Goal: Task Accomplishment & Management: Use online tool/utility

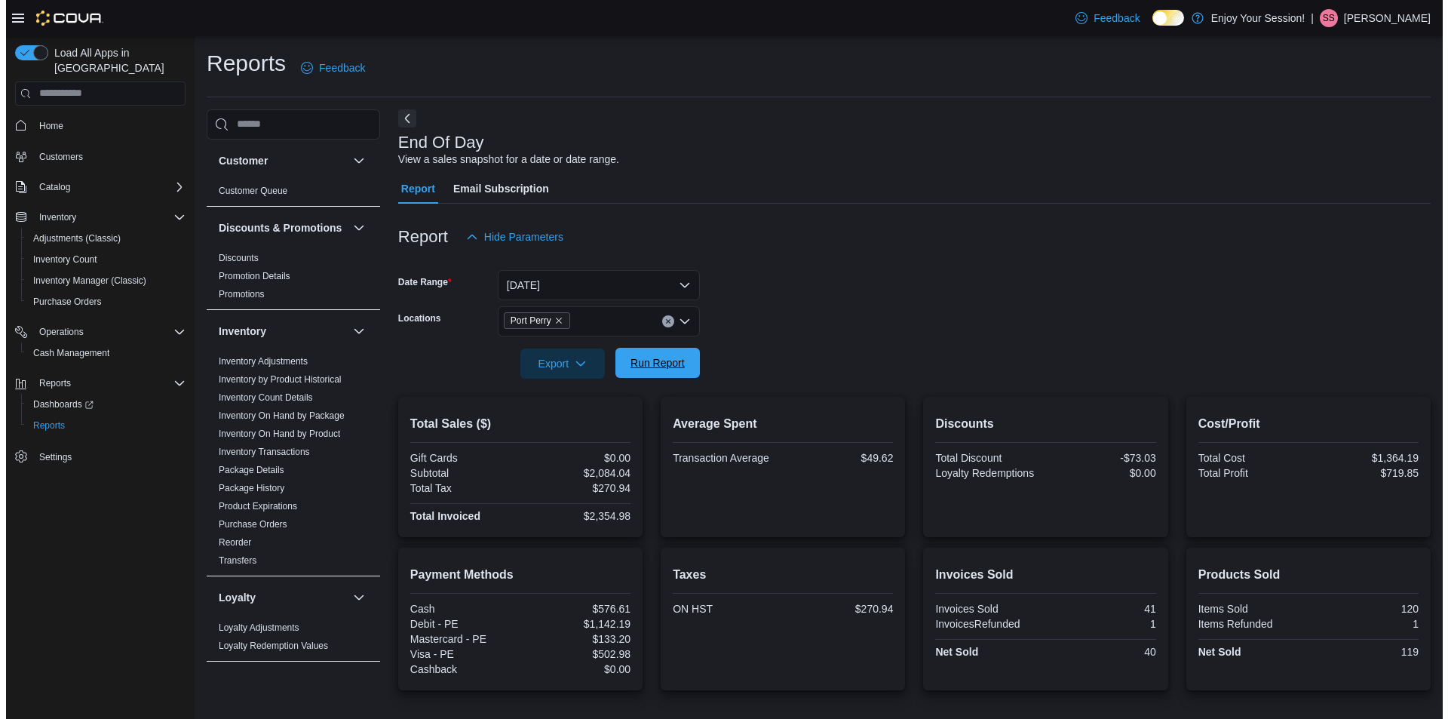
scroll to position [382, 0]
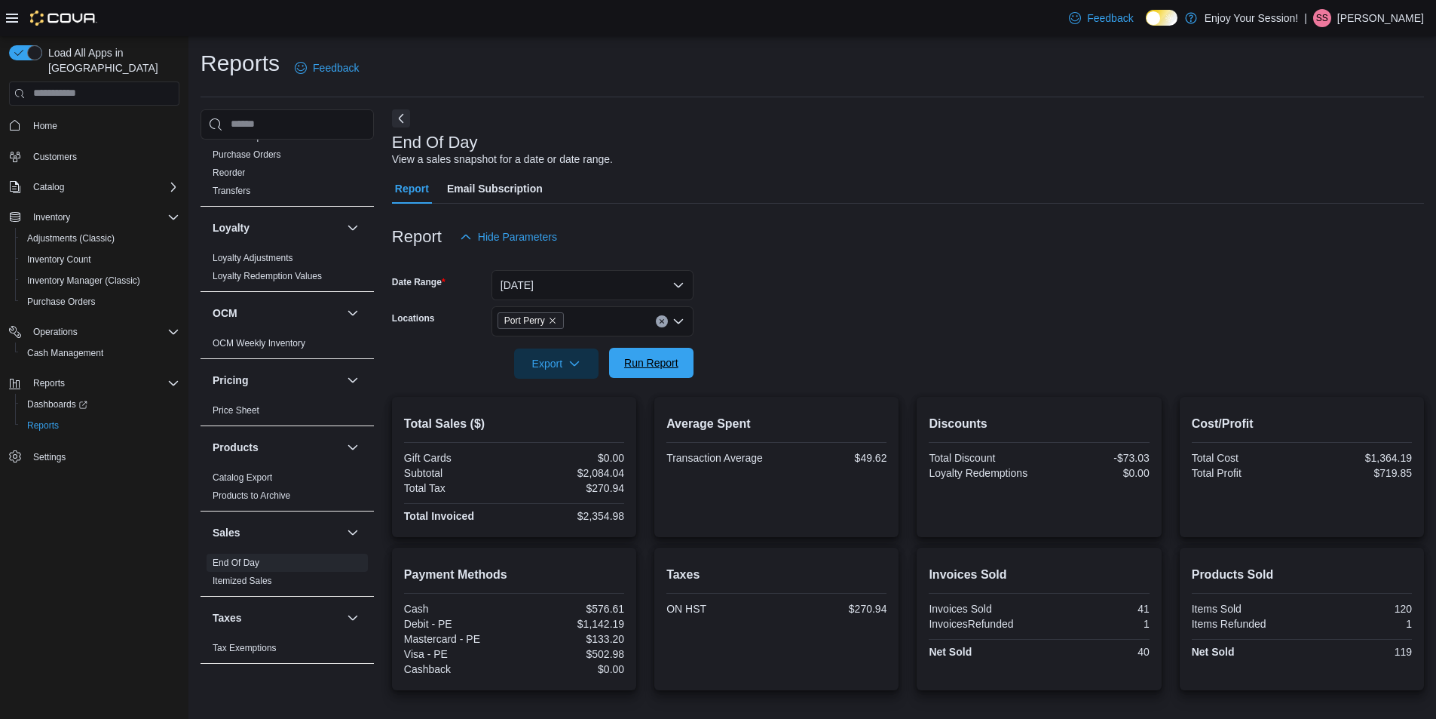
click at [648, 353] on span "Run Report" at bounding box center [651, 363] width 66 height 30
click at [679, 368] on span "Run Report" at bounding box center [651, 363] width 66 height 30
click at [36, 120] on span "Home" at bounding box center [45, 126] width 24 height 12
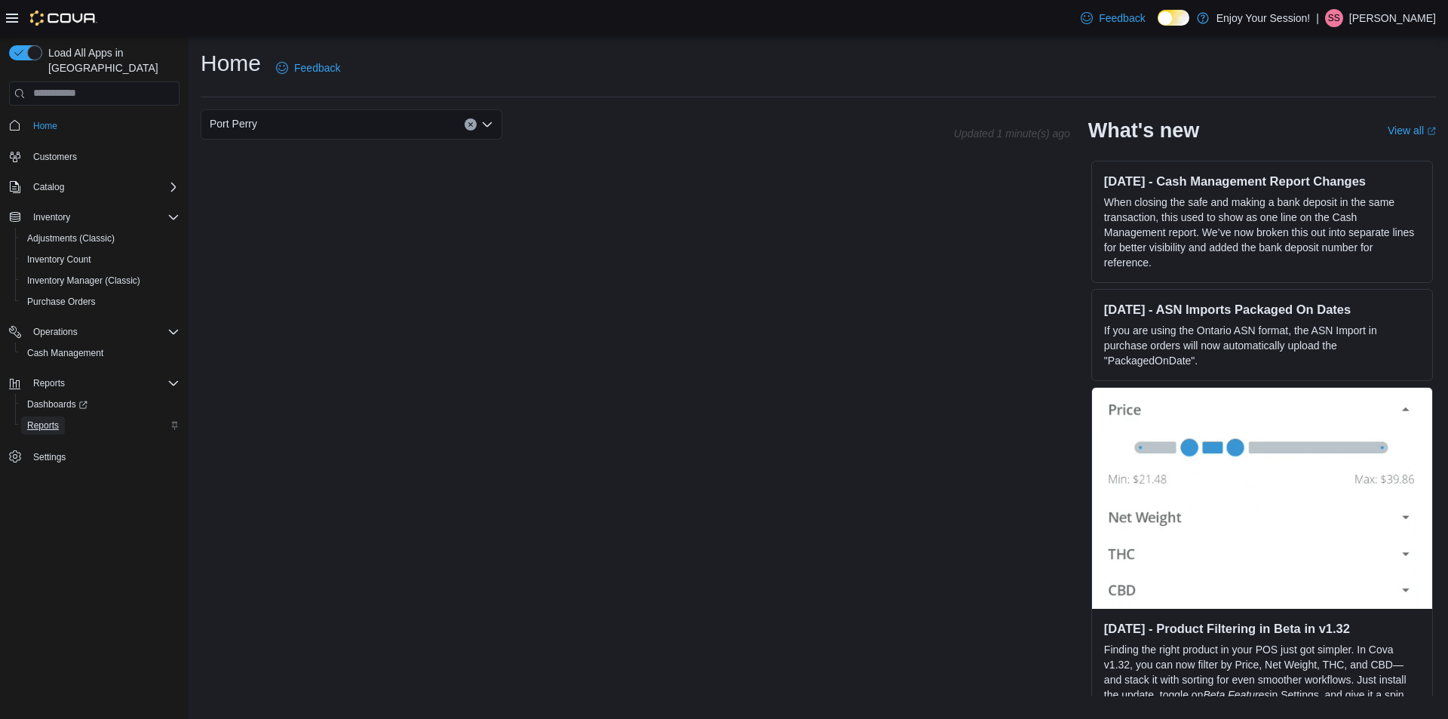
click at [59, 416] on link "Reports" at bounding box center [43, 425] width 44 height 18
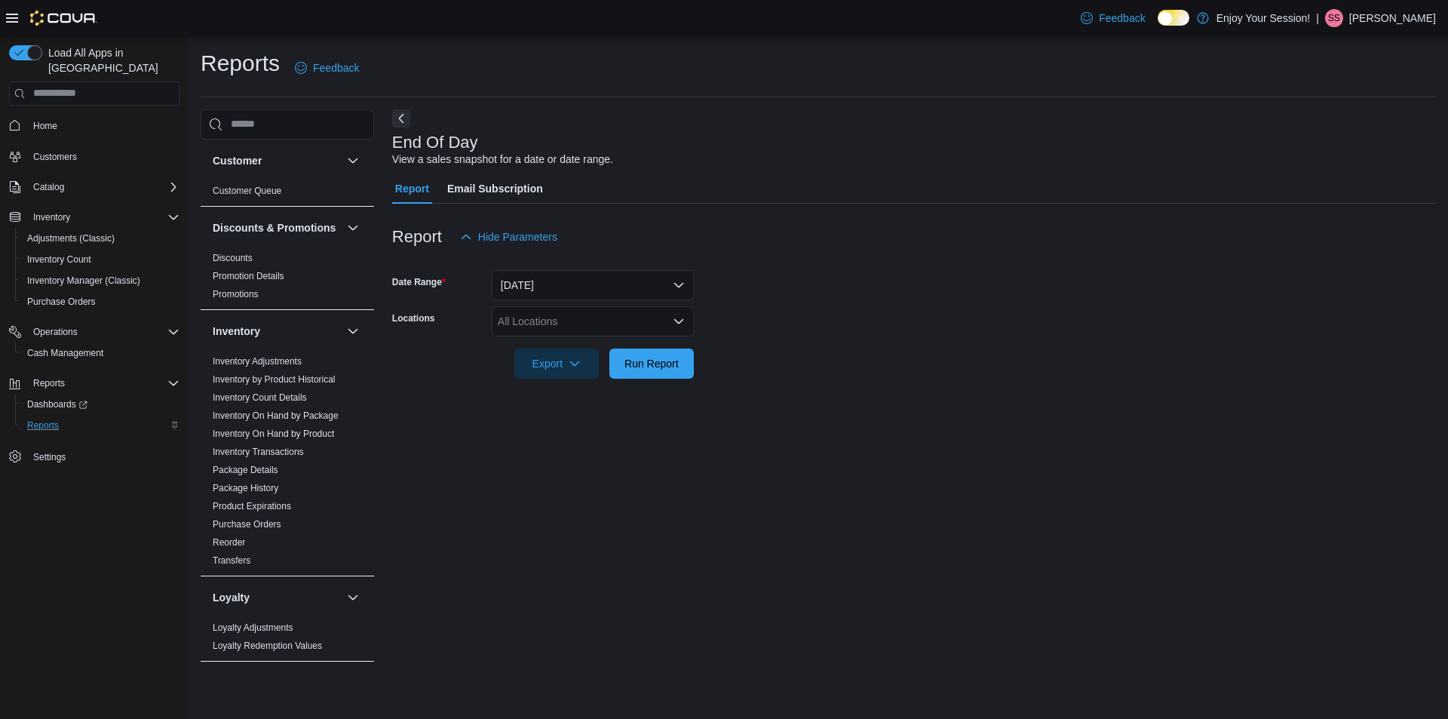
click at [645, 325] on div "All Locations" at bounding box center [593, 321] width 202 height 30
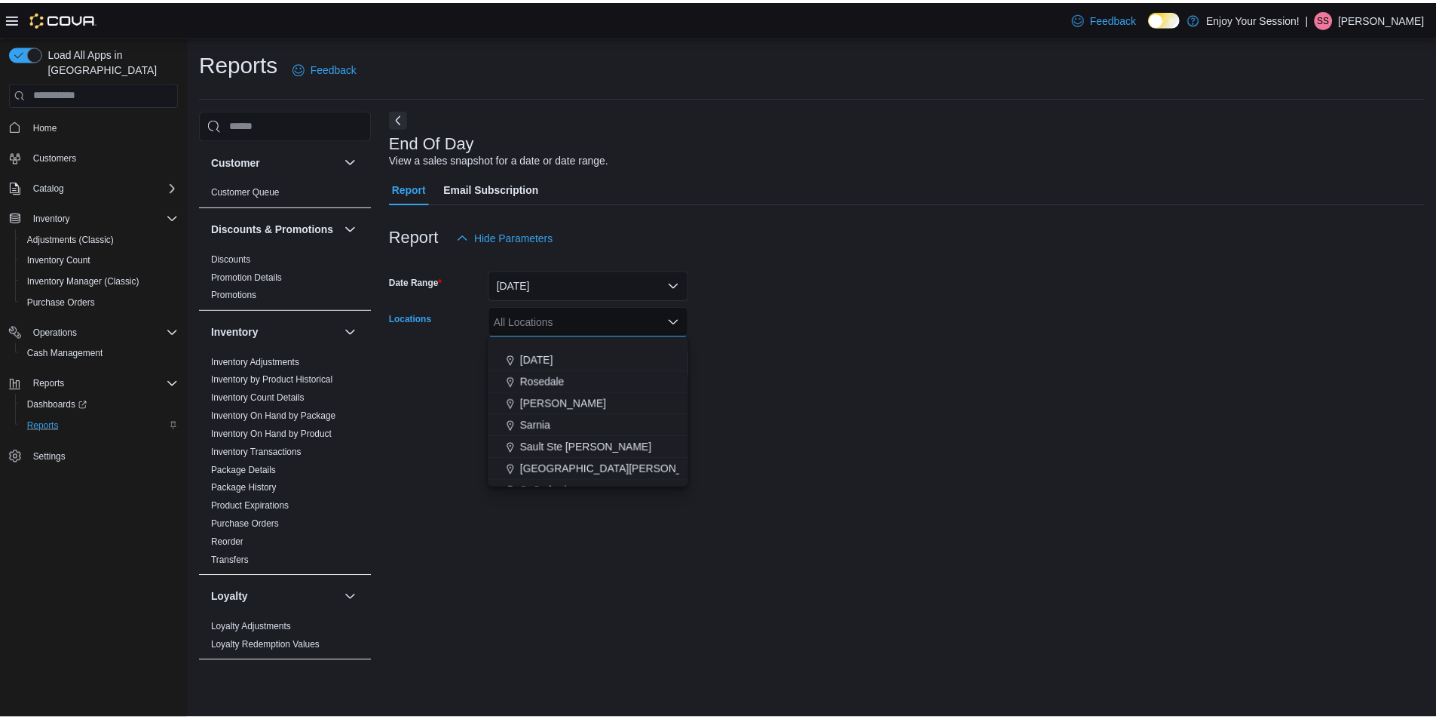
scroll to position [603, 0]
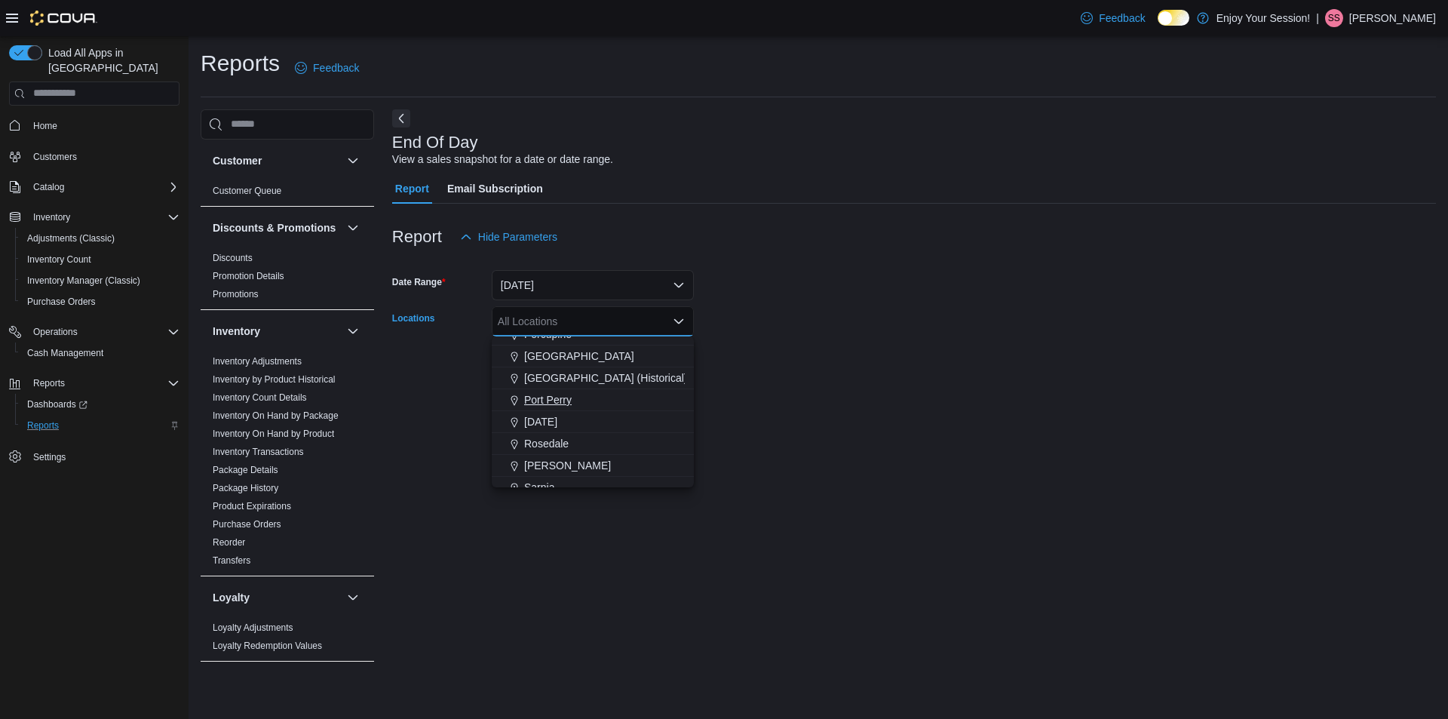
click at [547, 404] on span "Port Perry" at bounding box center [548, 399] width 48 height 15
click at [864, 428] on div "End Of Day View a sales snapshot for a date or date range. Report Email Subscri…" at bounding box center [914, 393] width 1044 height 569
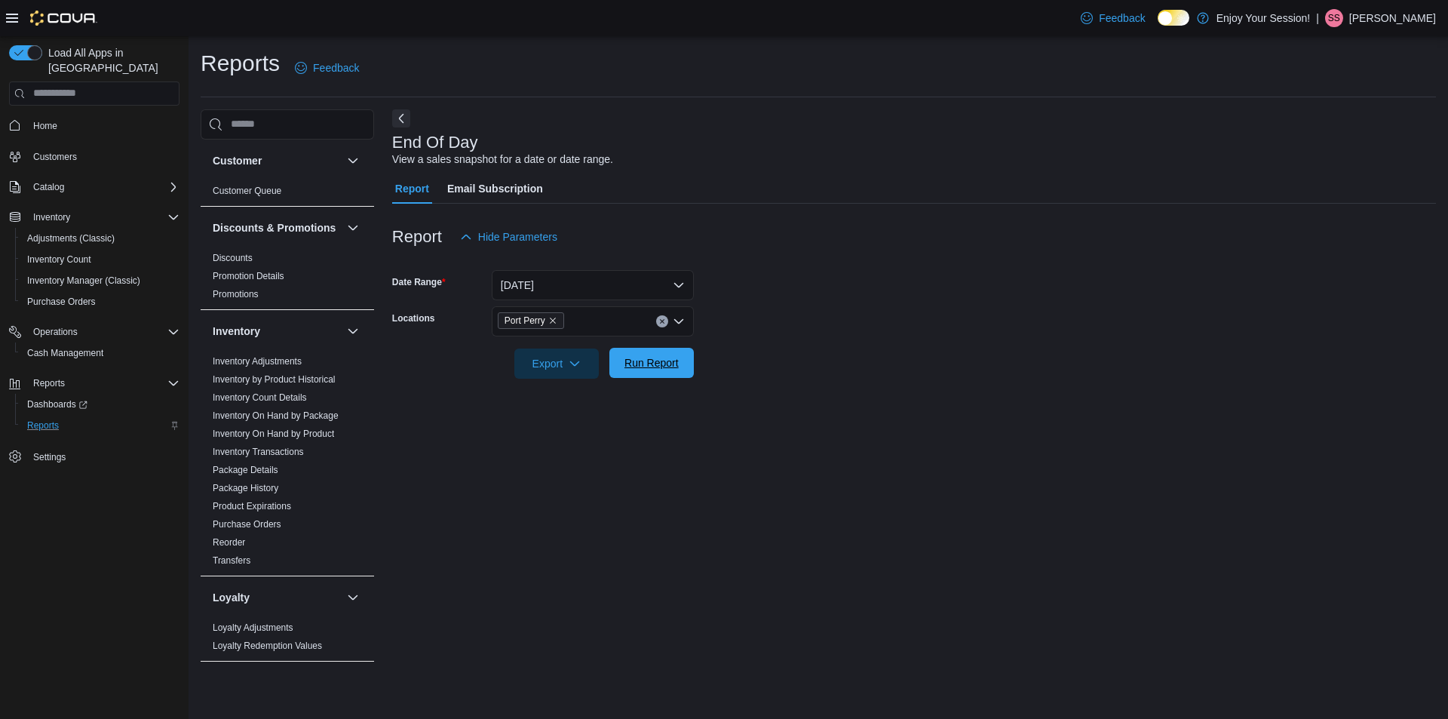
click at [670, 361] on span "Run Report" at bounding box center [651, 362] width 54 height 15
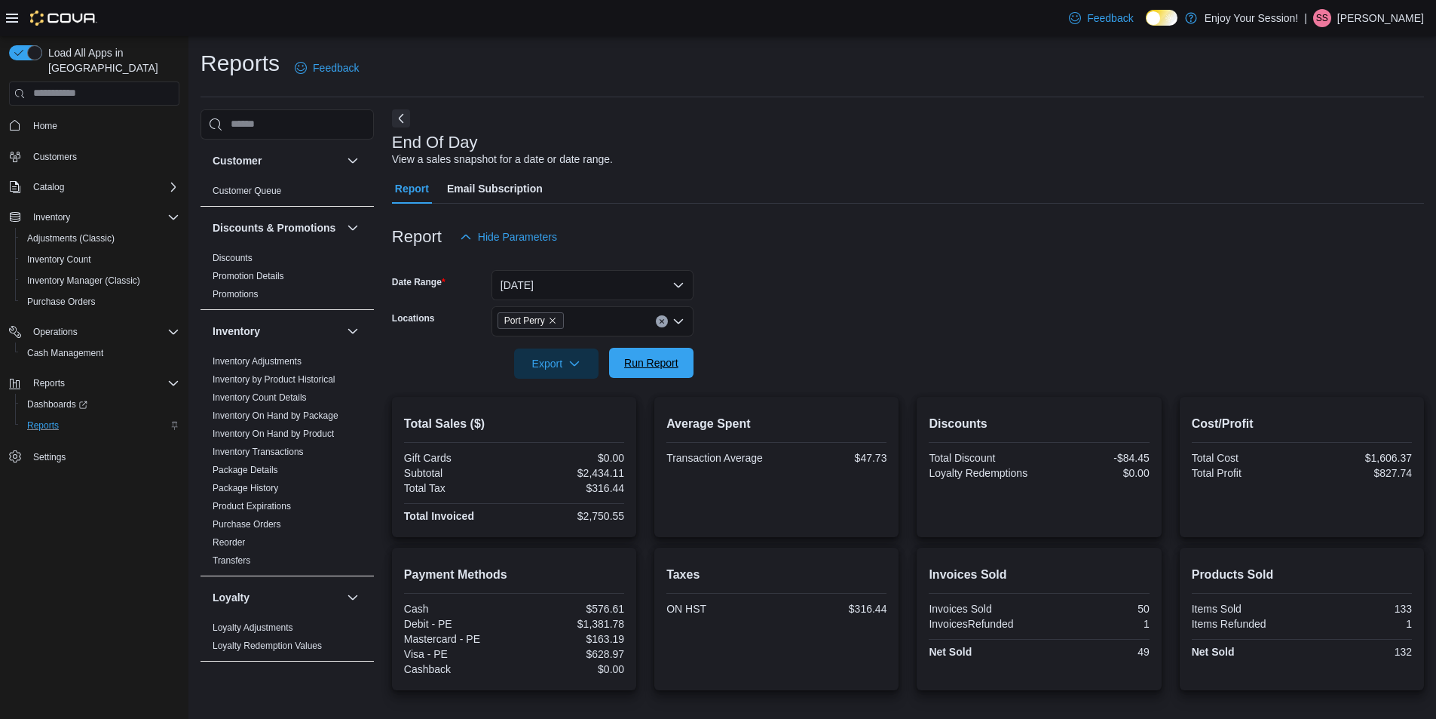
click at [638, 361] on span "Run Report" at bounding box center [651, 362] width 54 height 15
click at [681, 366] on span "Run Report" at bounding box center [651, 363] width 66 height 30
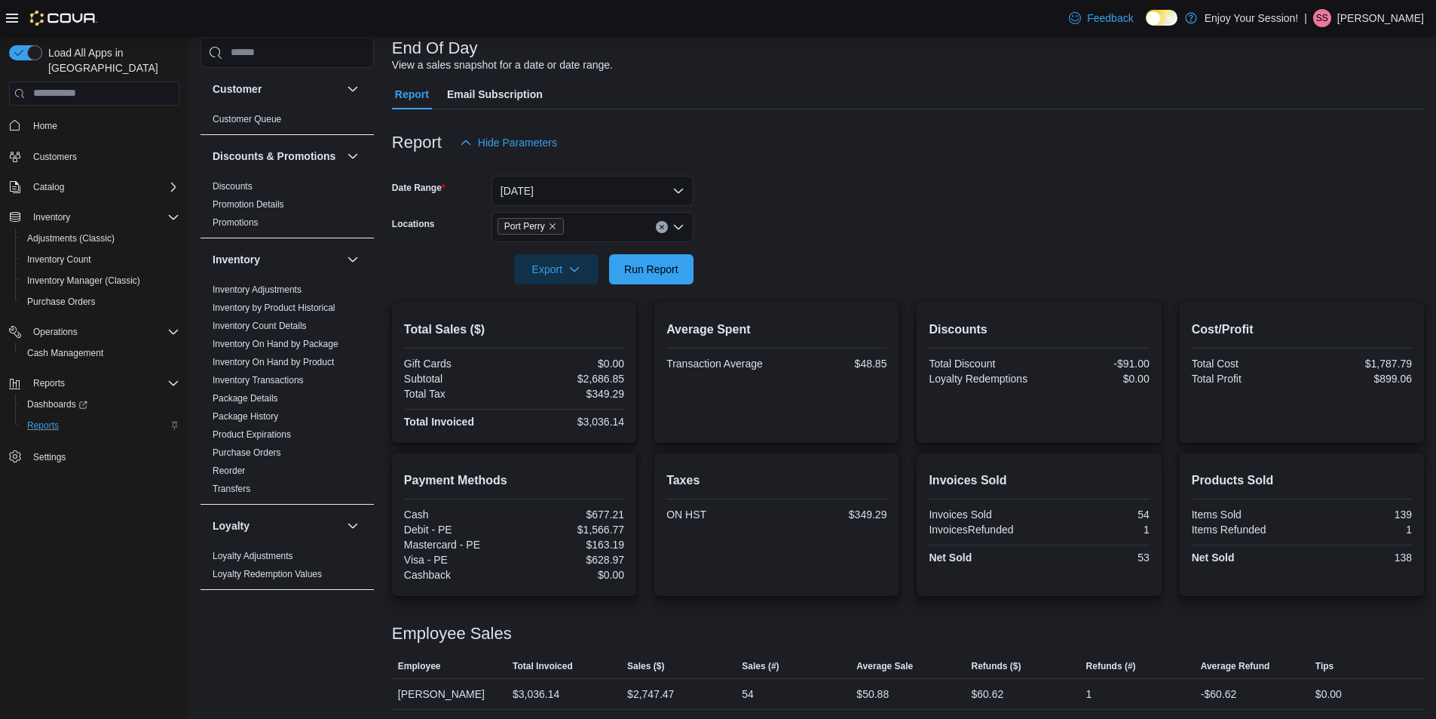
scroll to position [97, 0]
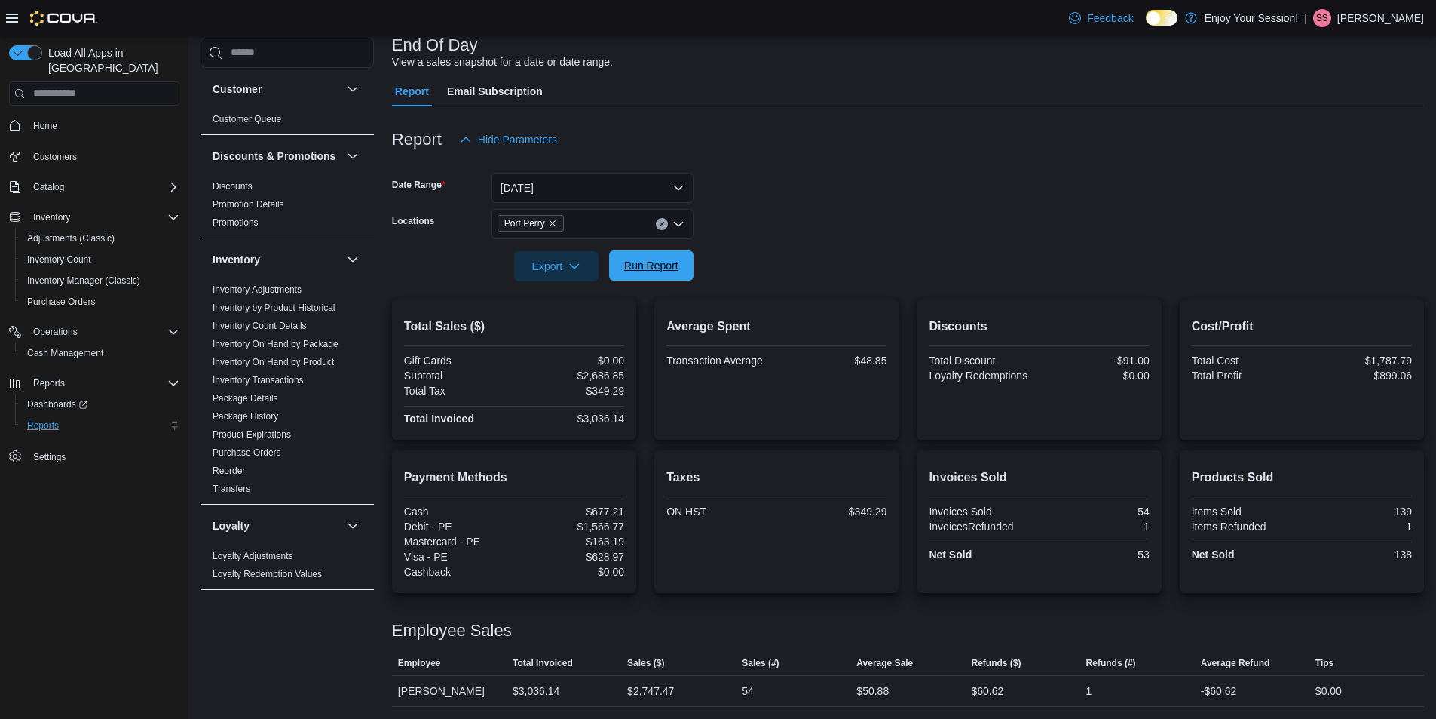
click at [639, 271] on span "Run Report" at bounding box center [651, 265] width 54 height 15
click at [659, 264] on span "Run Report" at bounding box center [651, 265] width 54 height 15
click at [651, 269] on span "Run Report" at bounding box center [651, 265] width 54 height 15
click at [63, 117] on link "Home" at bounding box center [45, 126] width 36 height 18
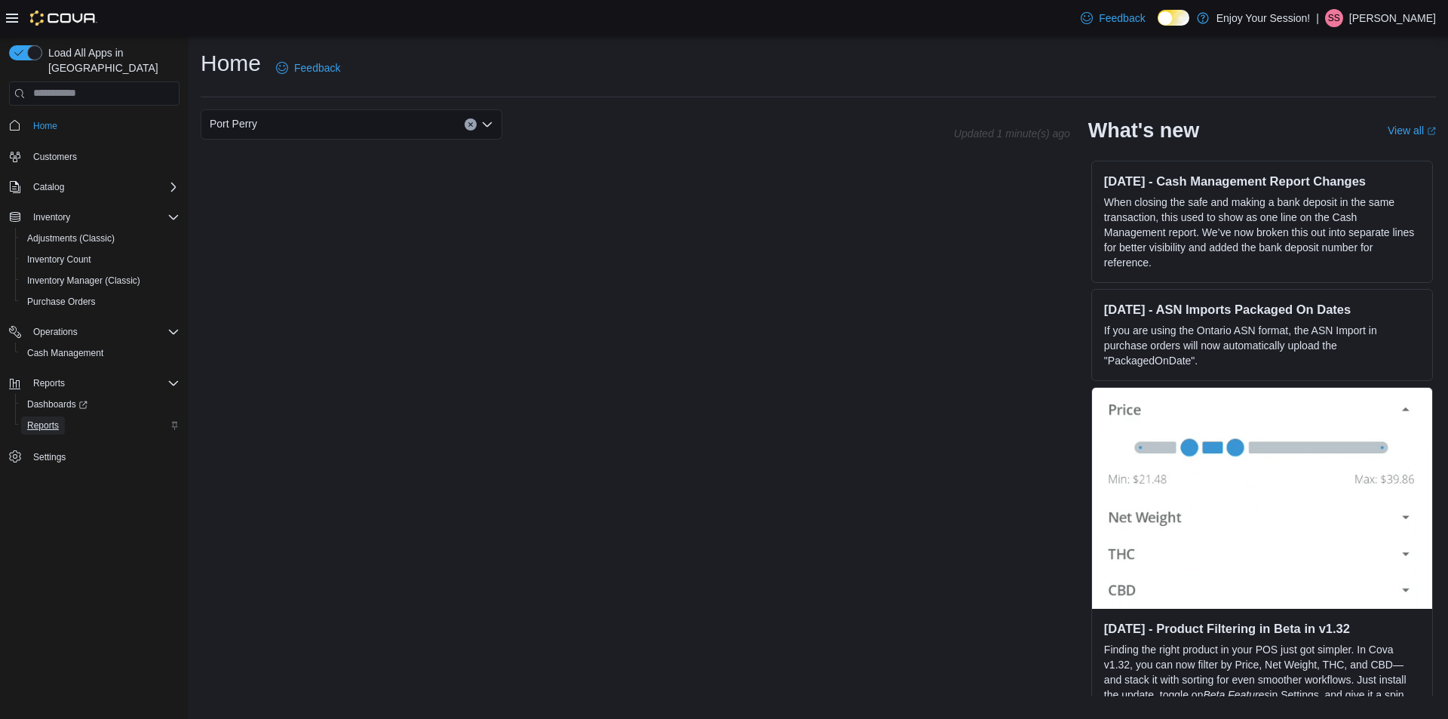
click at [57, 419] on span "Reports" at bounding box center [43, 425] width 32 height 12
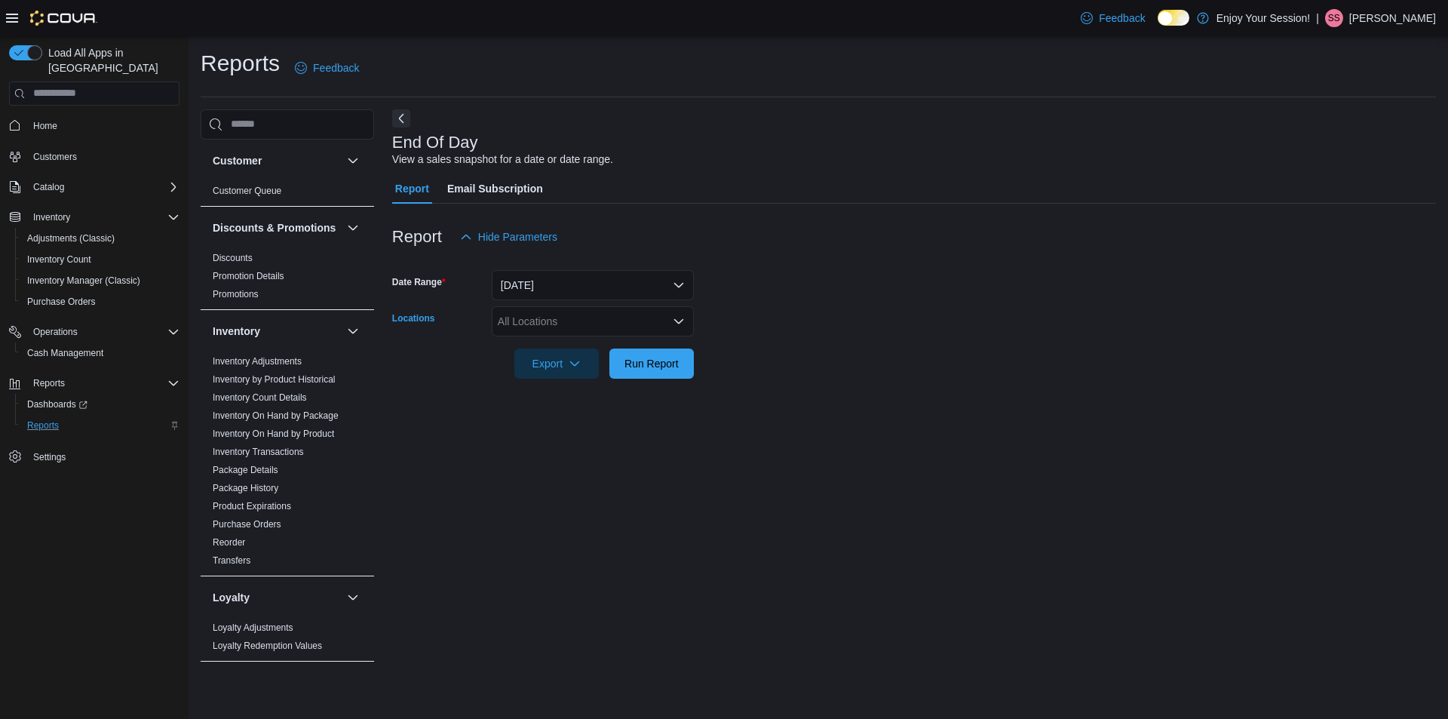
click at [618, 314] on div "All Locations" at bounding box center [593, 321] width 202 height 30
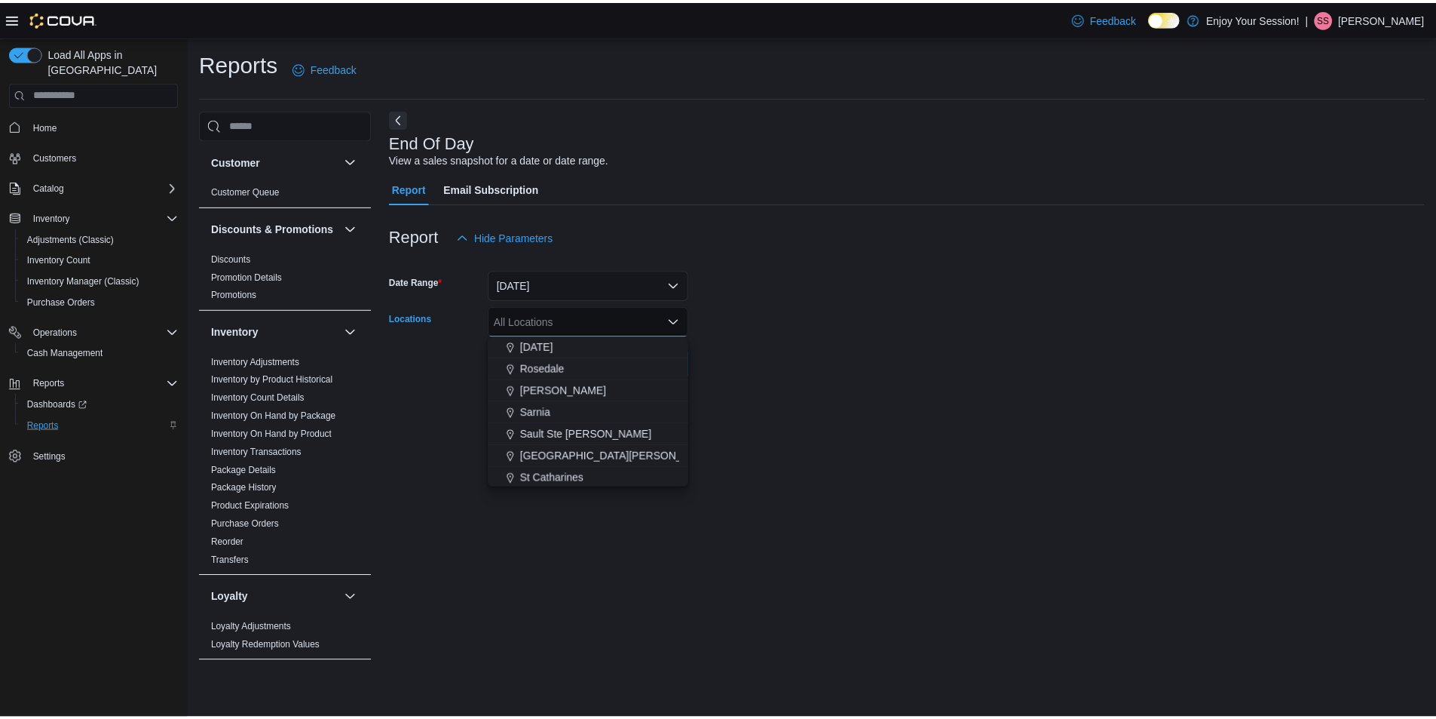
scroll to position [603, 0]
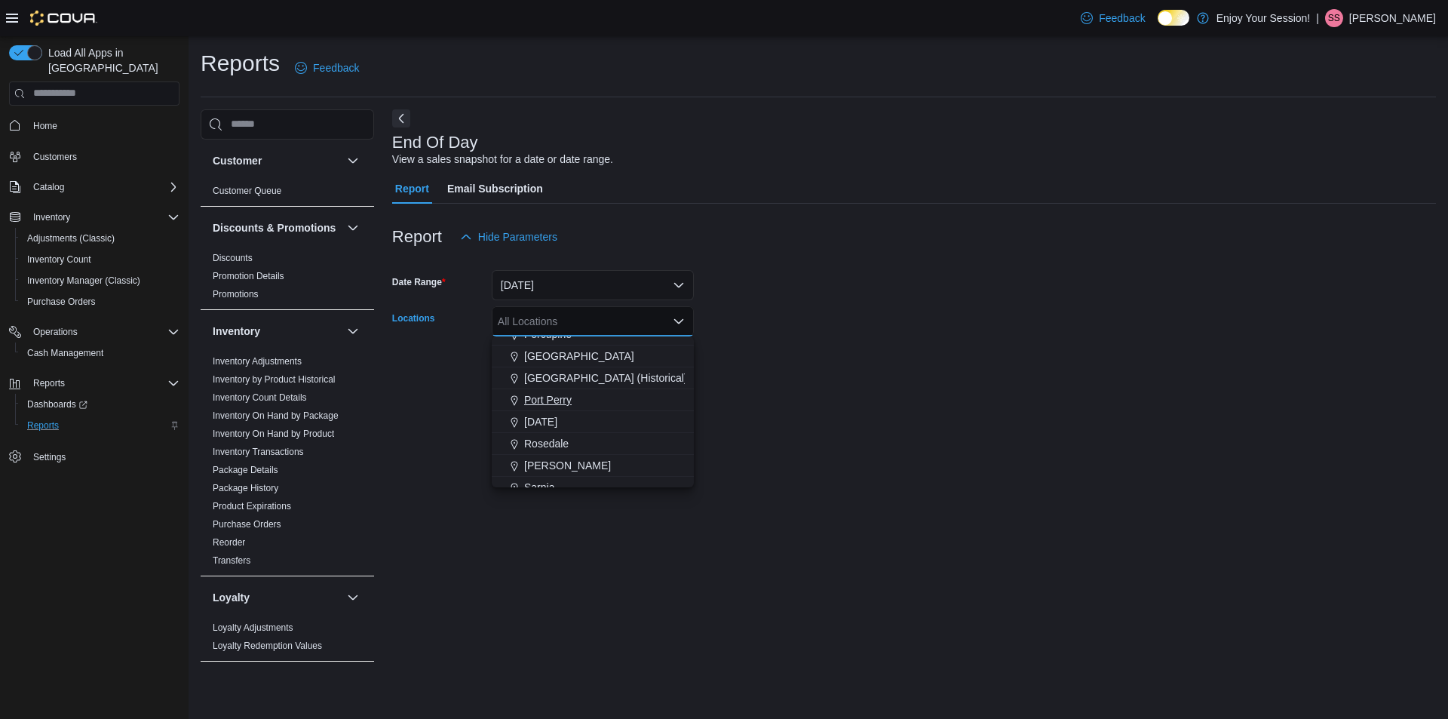
click at [552, 407] on button "Port Perry" at bounding box center [593, 400] width 202 height 22
click at [769, 395] on div at bounding box center [914, 387] width 1044 height 18
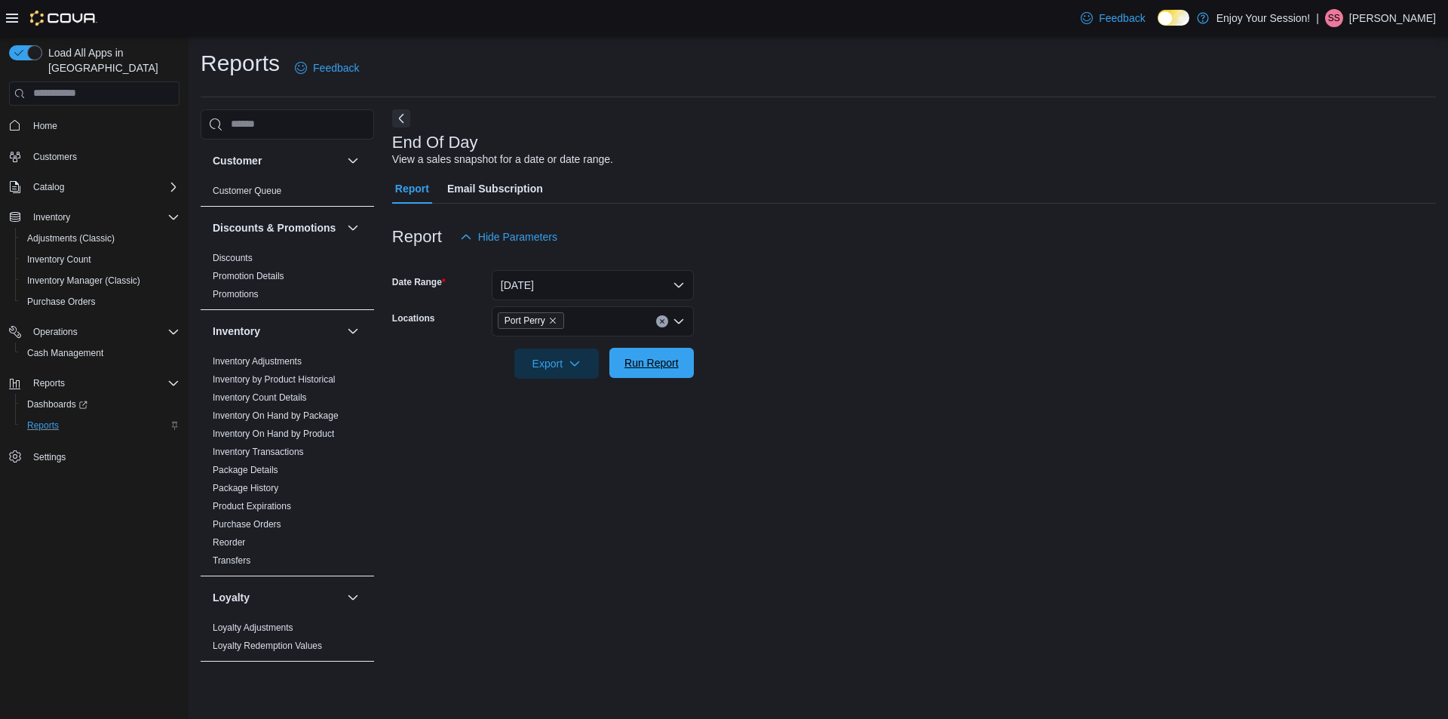
click at [659, 366] on span "Run Report" at bounding box center [651, 362] width 54 height 15
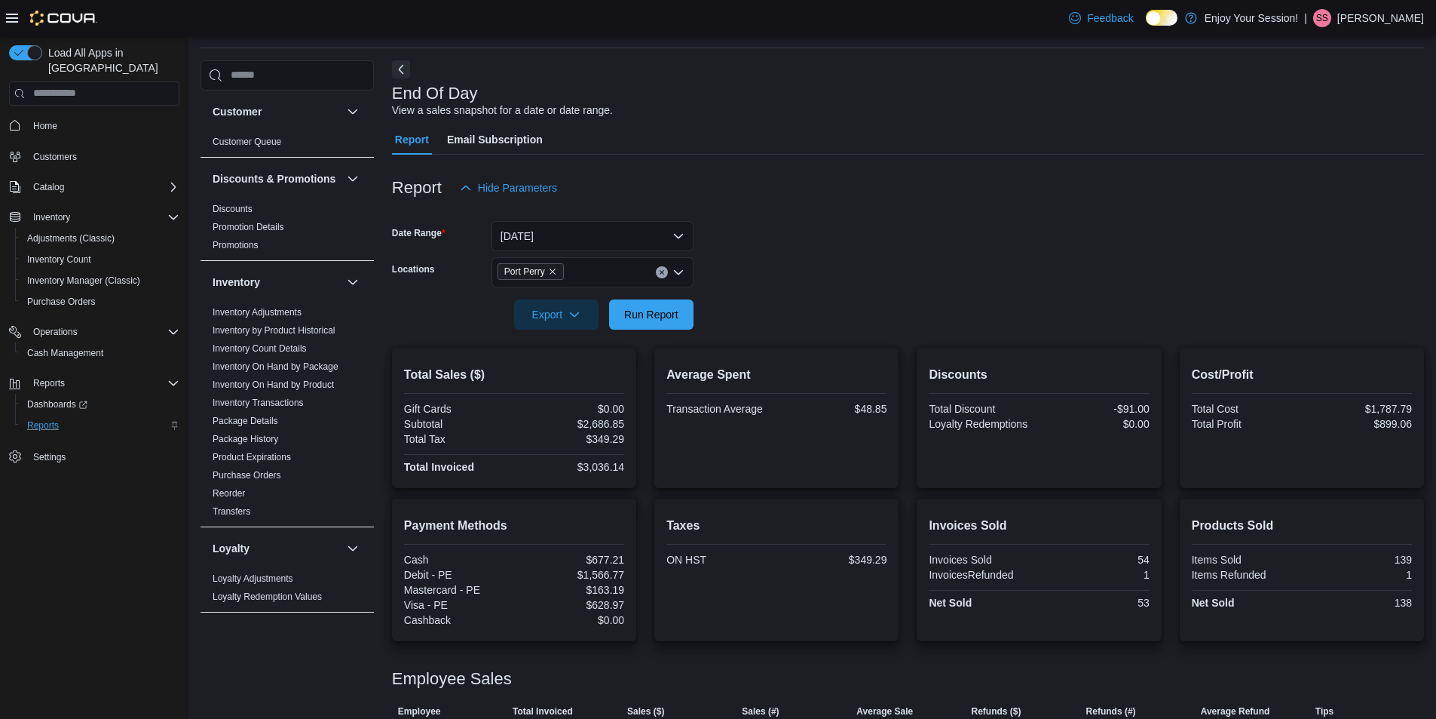
scroll to position [75, 0]
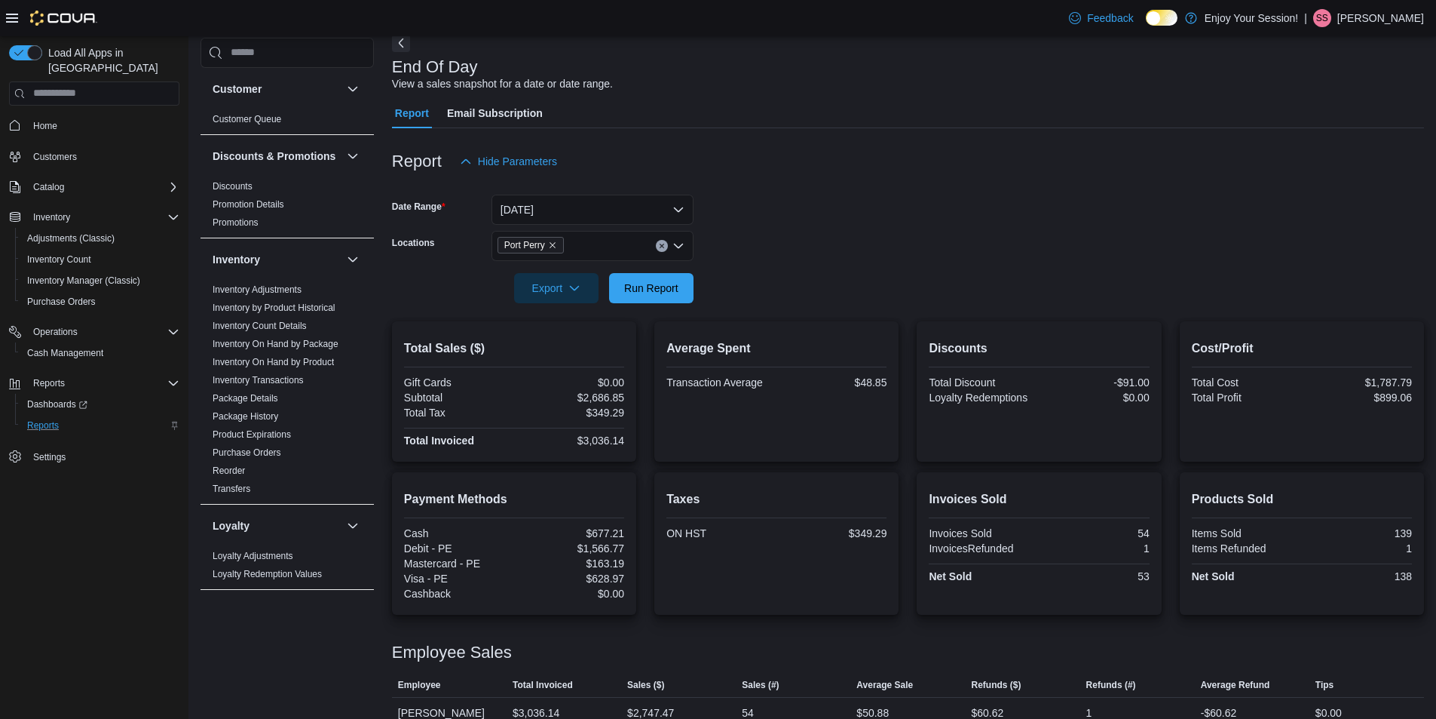
click at [1098, 85] on div "End Of Day View a sales snapshot for a date or date range." at bounding box center [904, 75] width 1025 height 34
